Goal: Information Seeking & Learning: Learn about a topic

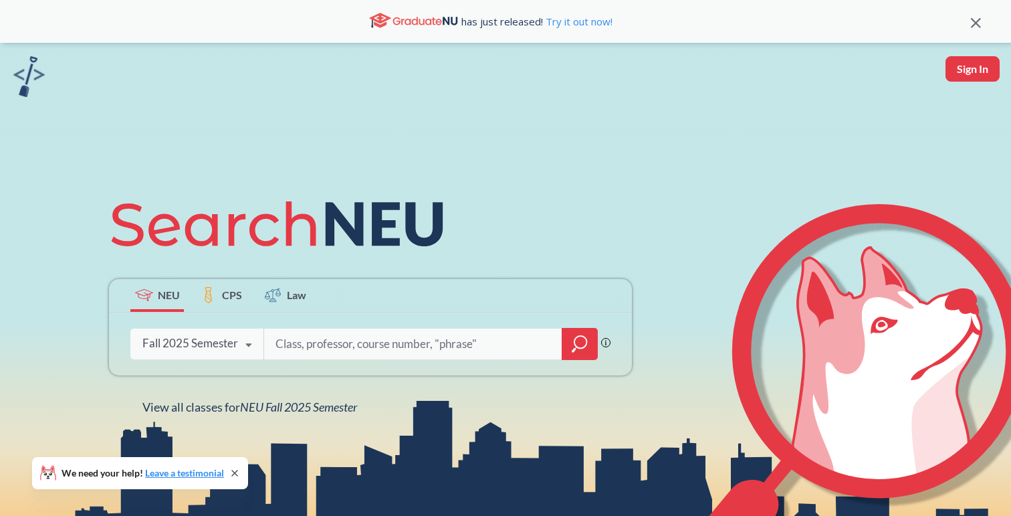
click at [971, 23] on div "has just released! Try it out now!" at bounding box center [490, 21] width 961 height 23
click at [975, 23] on icon at bounding box center [976, 23] width 10 height 10
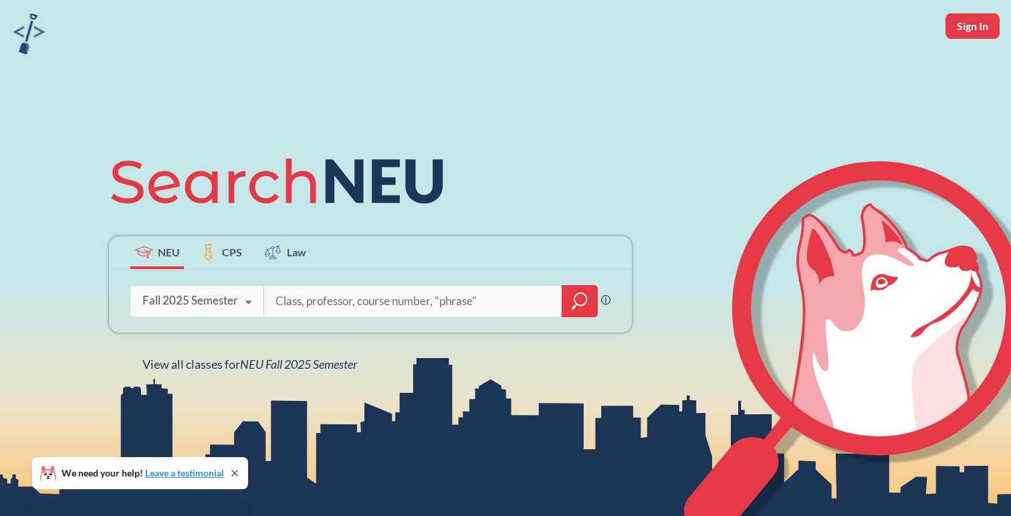
click at [430, 303] on input "search" at bounding box center [413, 301] width 278 height 28
click at [240, 300] on icon at bounding box center [247, 302] width 25 height 37
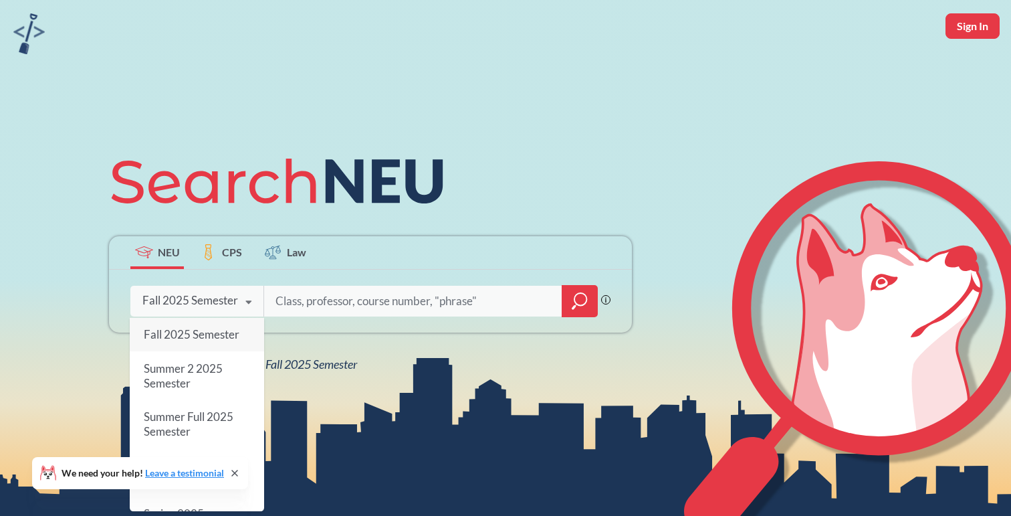
click at [240, 300] on icon at bounding box center [247, 302] width 25 height 37
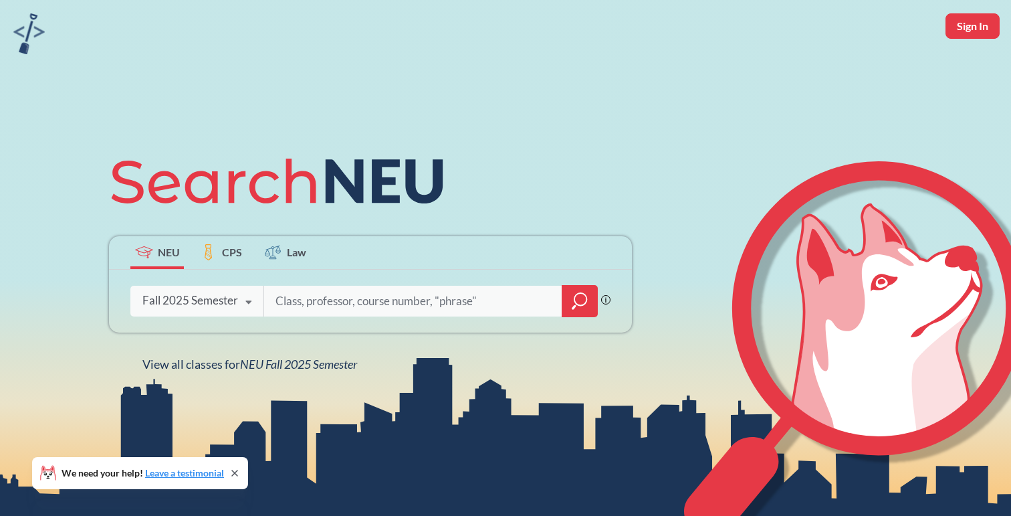
click at [330, 306] on input "search" at bounding box center [413, 301] width 278 height 28
type input "political"
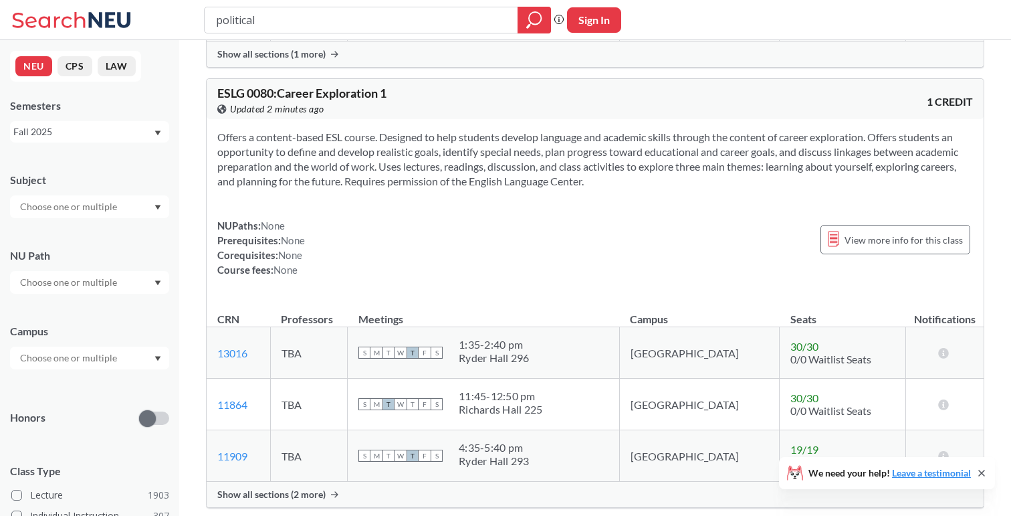
scroll to position [5249, 0]
